Goal: Navigation & Orientation: Find specific page/section

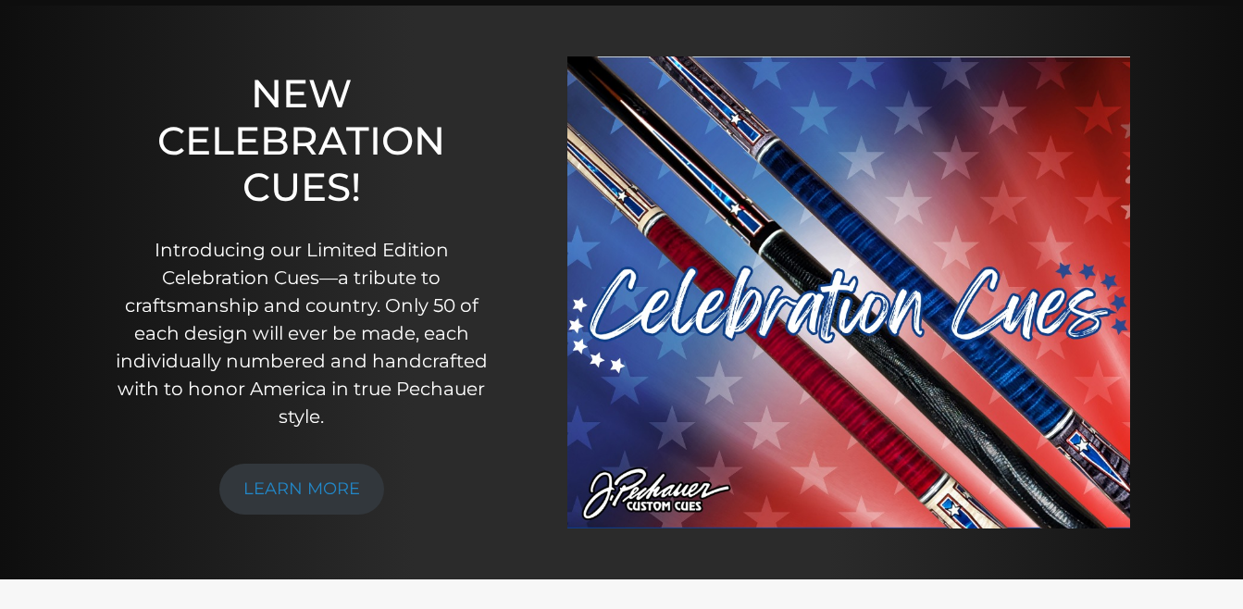
scroll to position [185, 0]
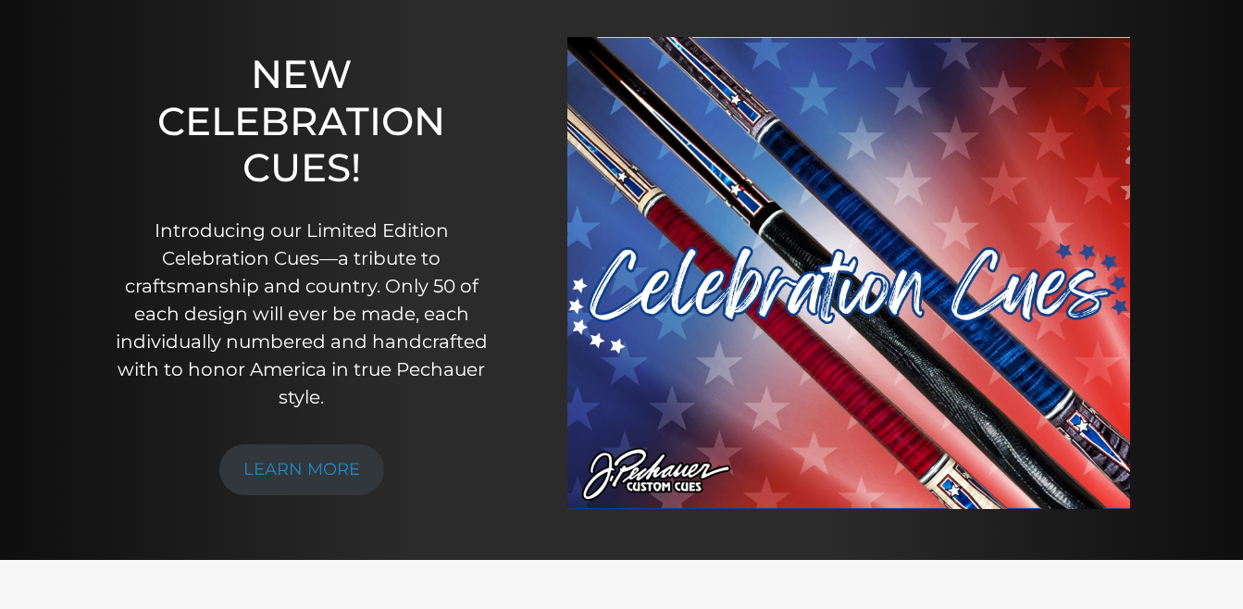
click at [676, 302] on img at bounding box center [848, 273] width 563 height 472
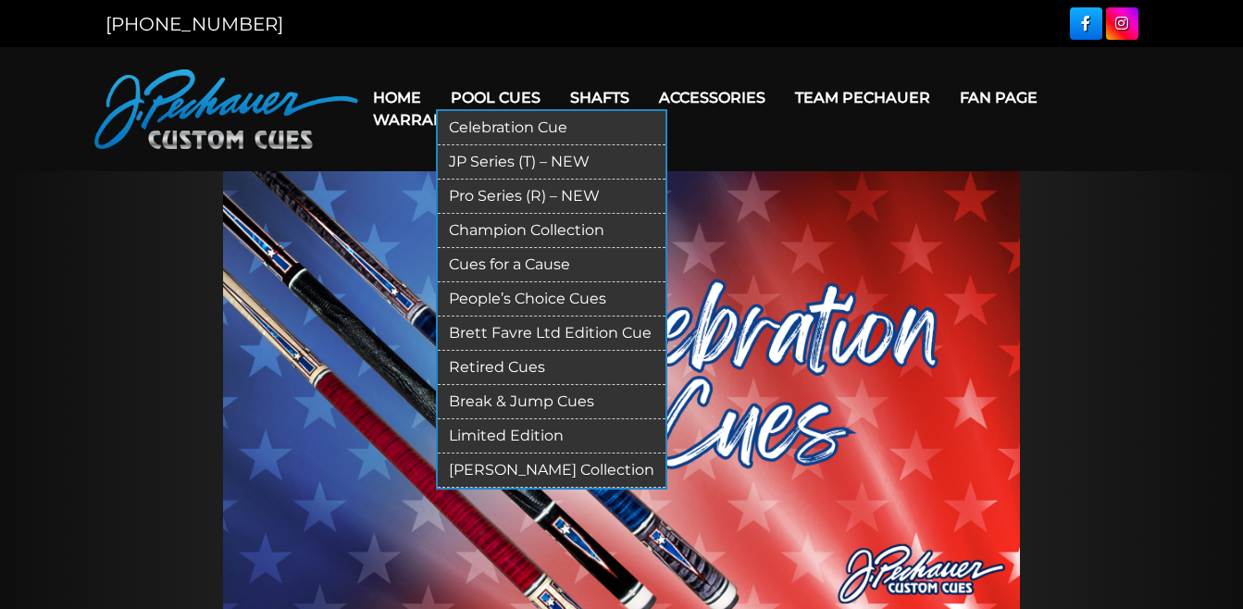
click at [541, 259] on link "Cues for a Cause" at bounding box center [552, 265] width 228 height 34
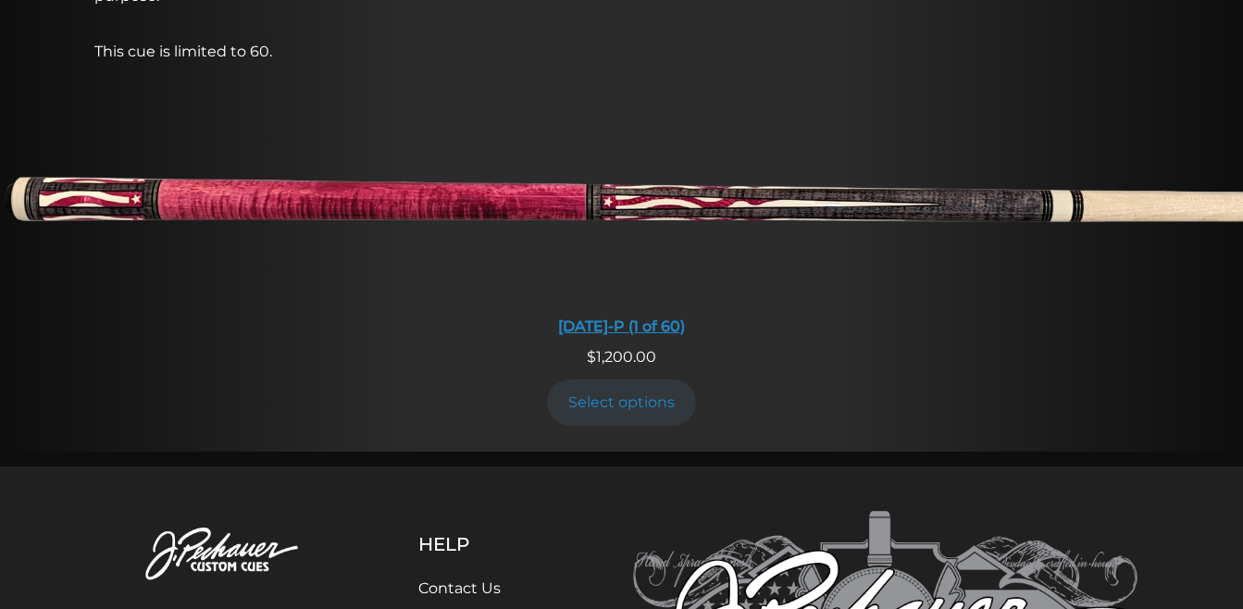
scroll to position [1615, 0]
